Goal: Information Seeking & Learning: Learn about a topic

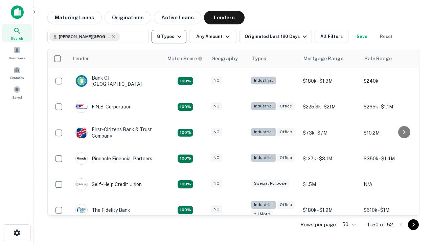
click at [169, 37] on button "8 Types" at bounding box center [169, 37] width 35 height 14
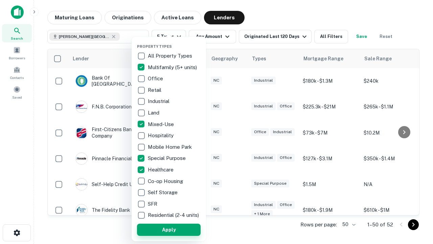
click at [169, 229] on button "Apply" at bounding box center [169, 229] width 64 height 12
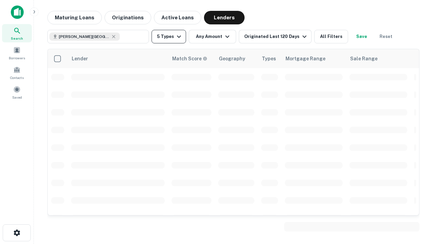
click at [169, 37] on button "5 Types" at bounding box center [169, 37] width 35 height 14
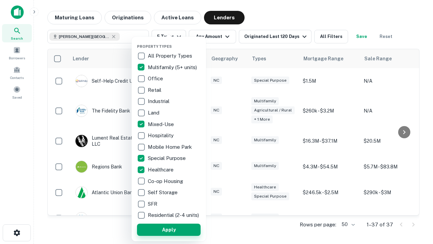
click at [181, 229] on button "Apply" at bounding box center [169, 229] width 64 height 12
